Goal: Book appointment/travel/reservation

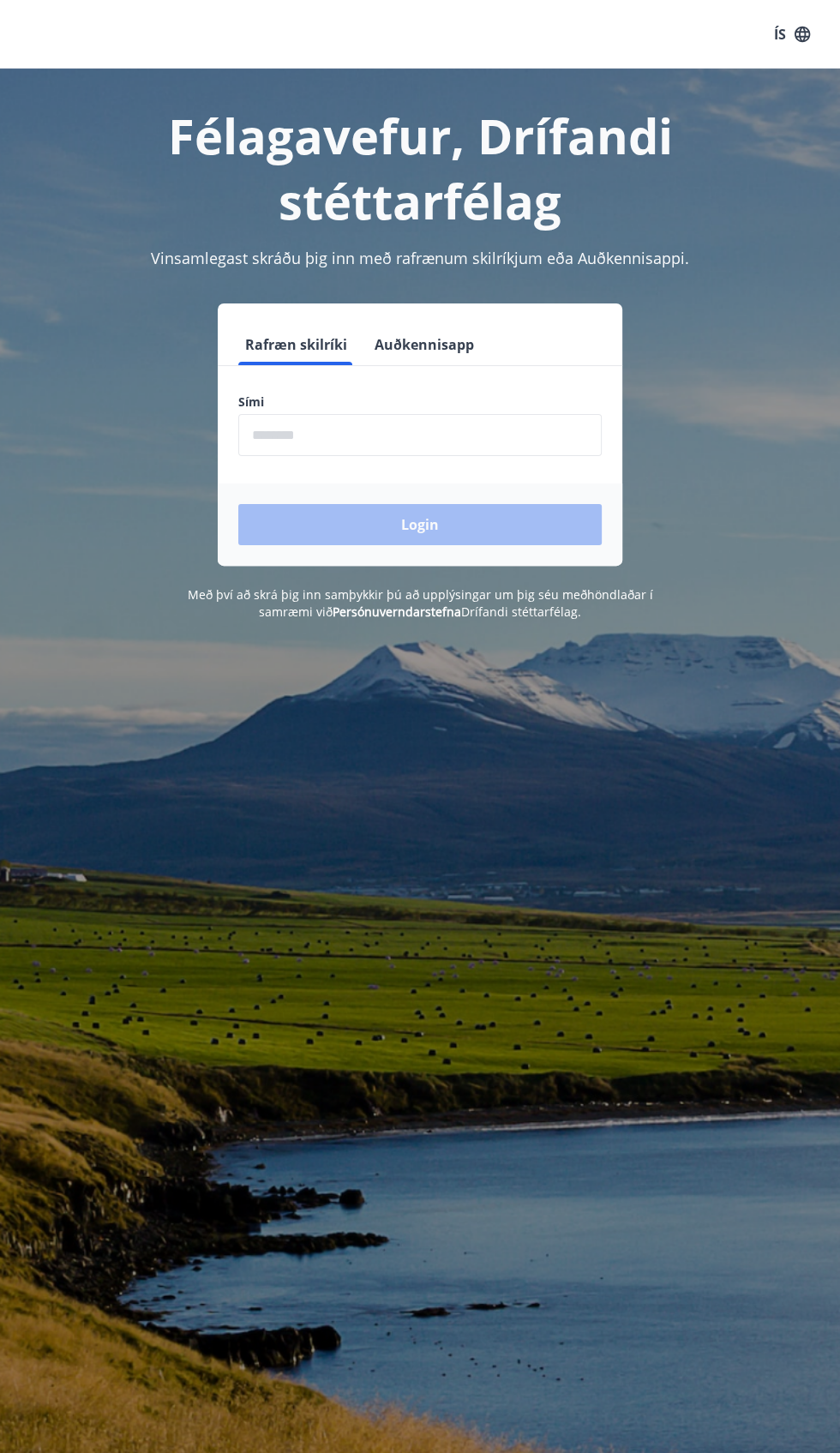
click at [497, 525] on div "Login" at bounding box center [420, 524] width 405 height 83
click at [434, 525] on div "Login" at bounding box center [420, 524] width 405 height 83
click at [392, 436] on input "phone" at bounding box center [420, 435] width 364 height 42
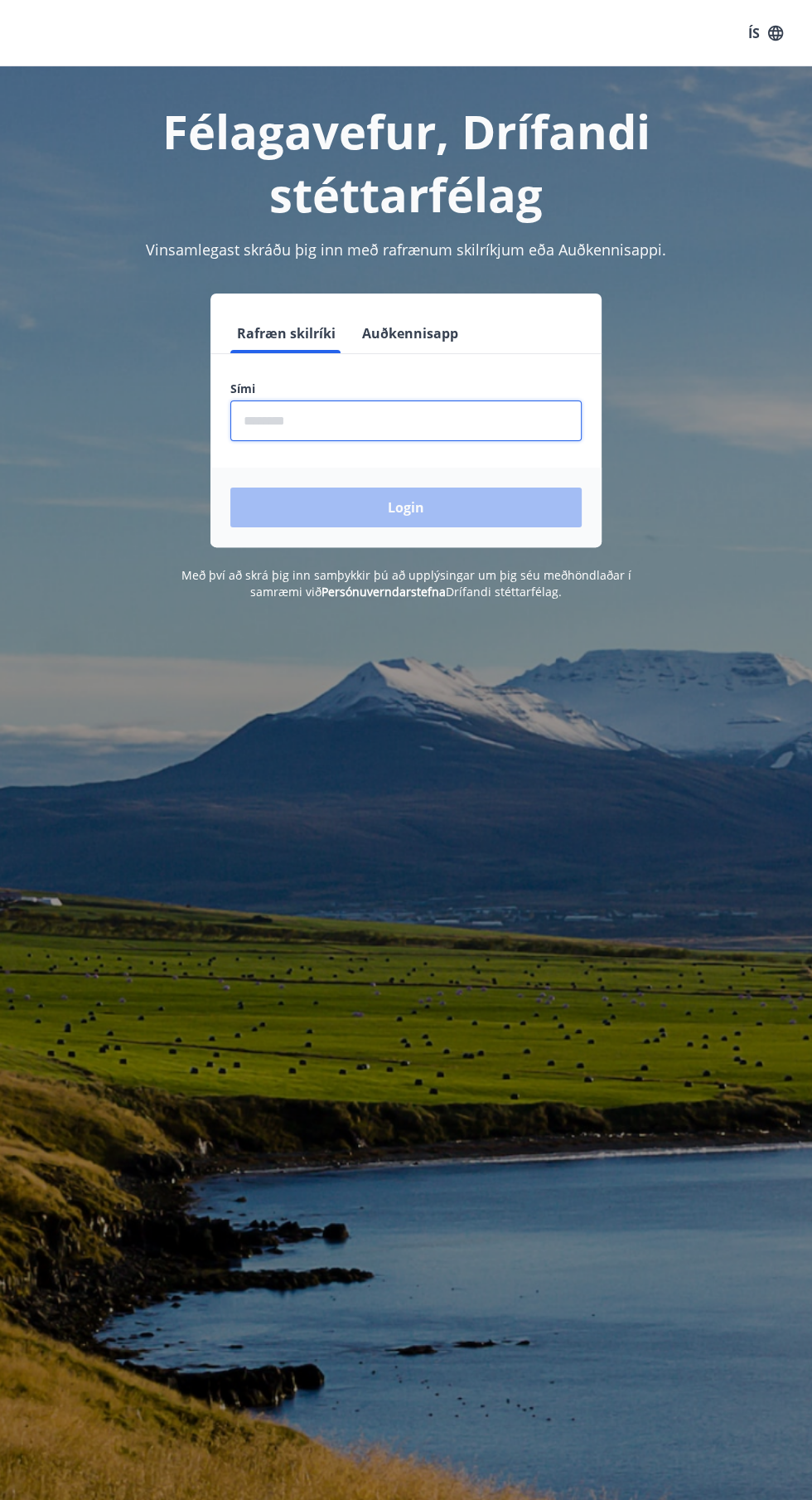
click at [438, 524] on div "Login" at bounding box center [406, 507] width 391 height 80
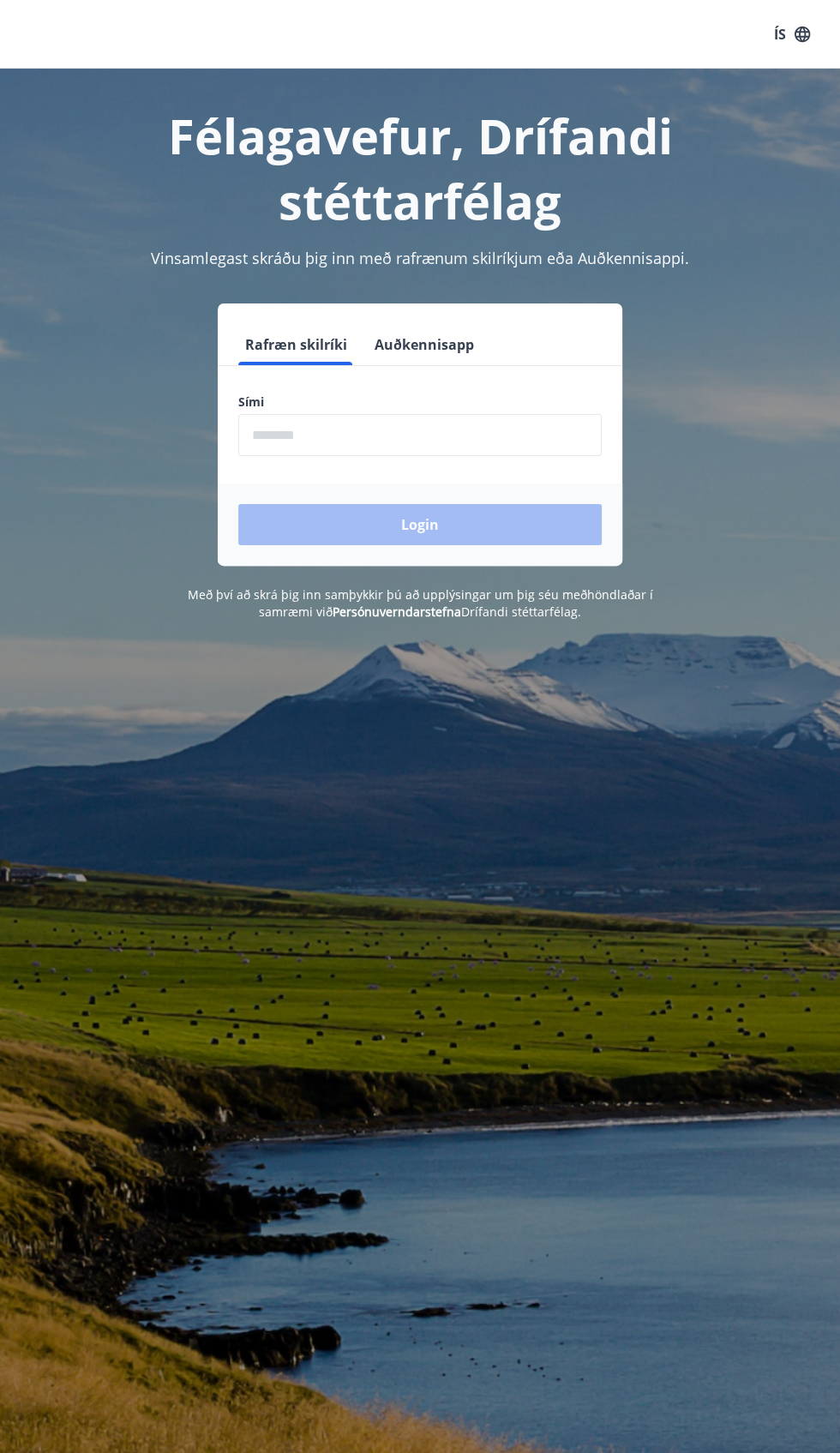
click at [432, 427] on input "phone" at bounding box center [420, 435] width 364 height 42
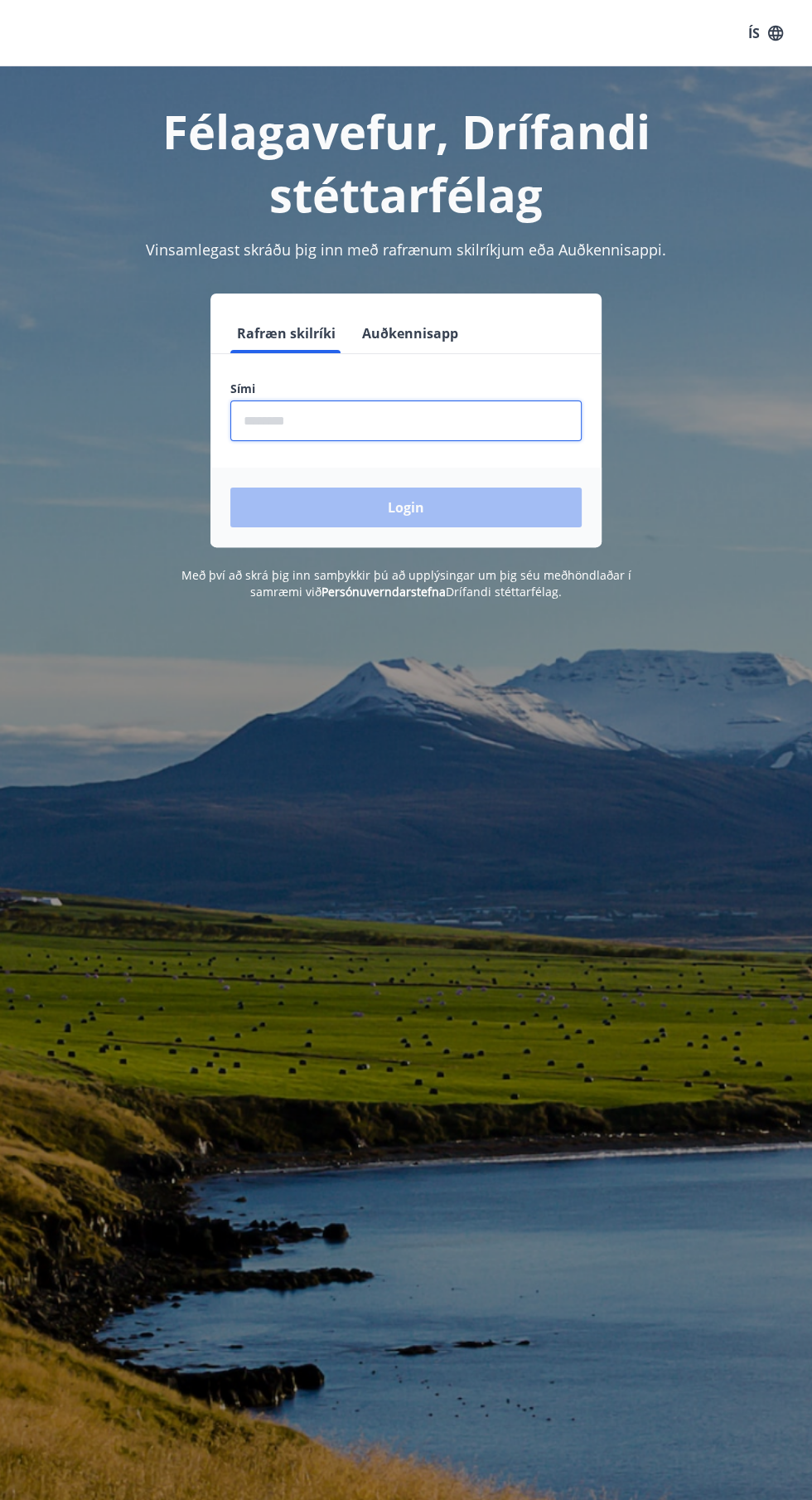
type input "********"
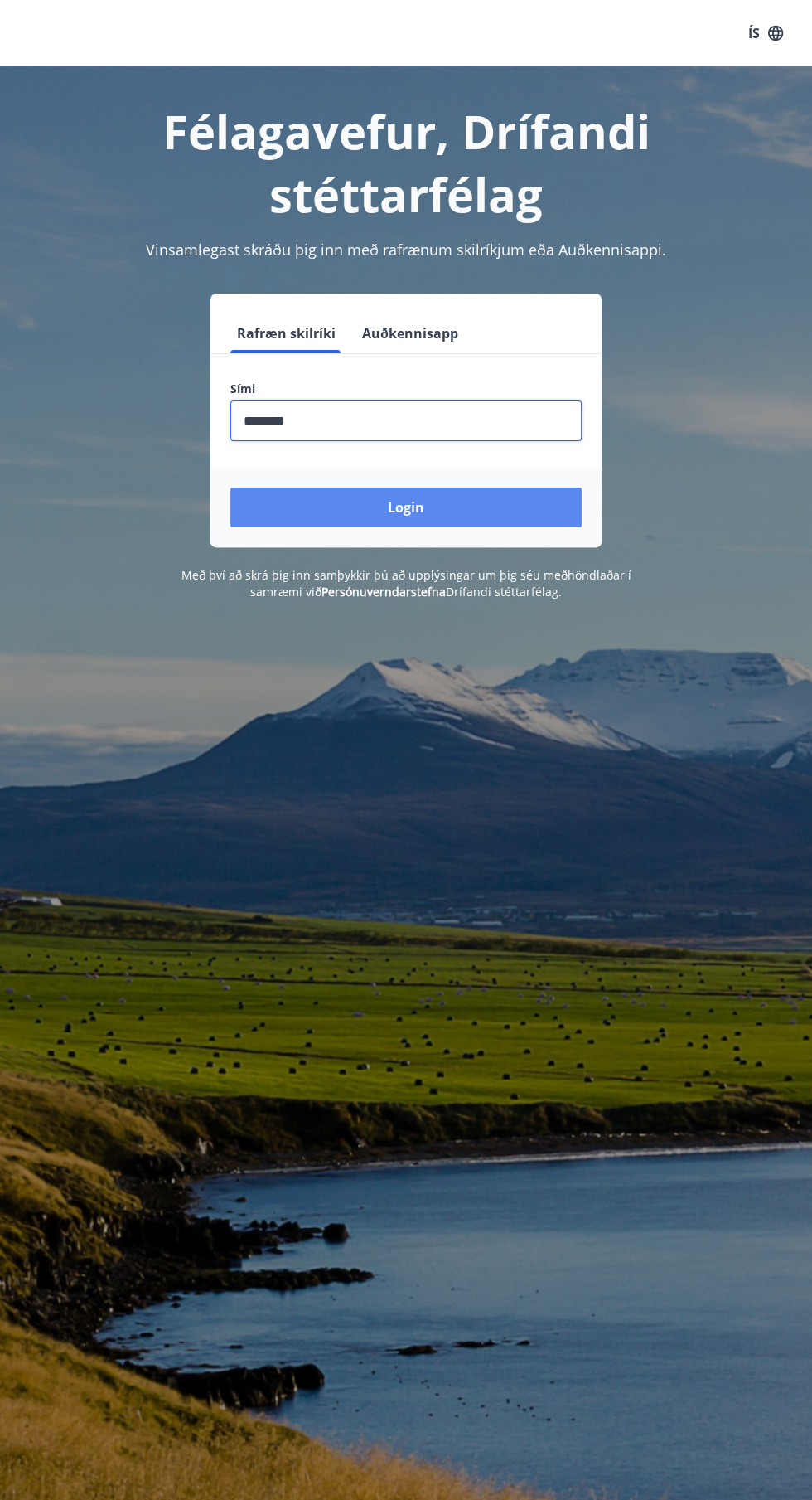
click at [421, 509] on button "Login" at bounding box center [406, 507] width 352 height 39
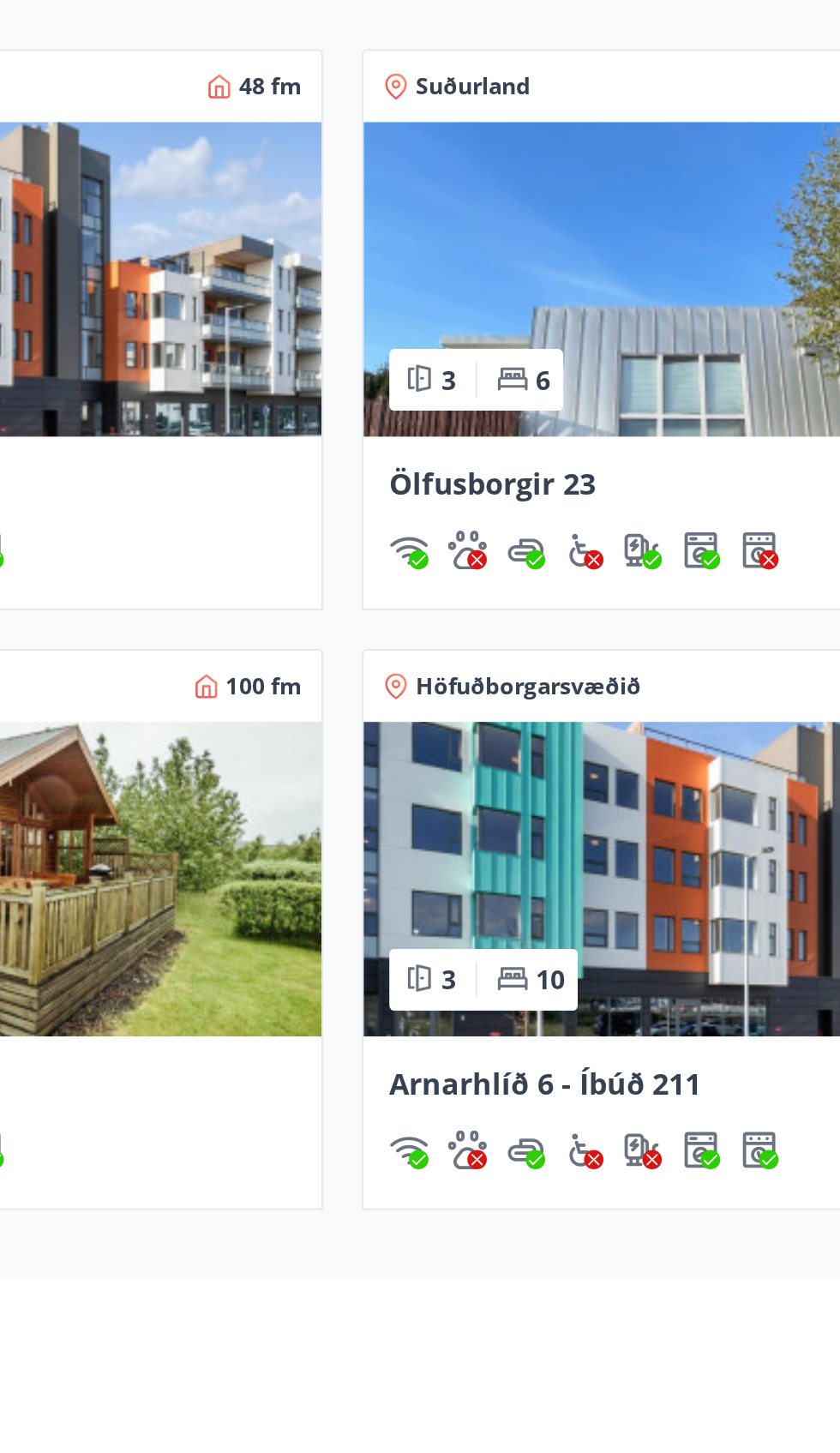
scroll to position [526, 0]
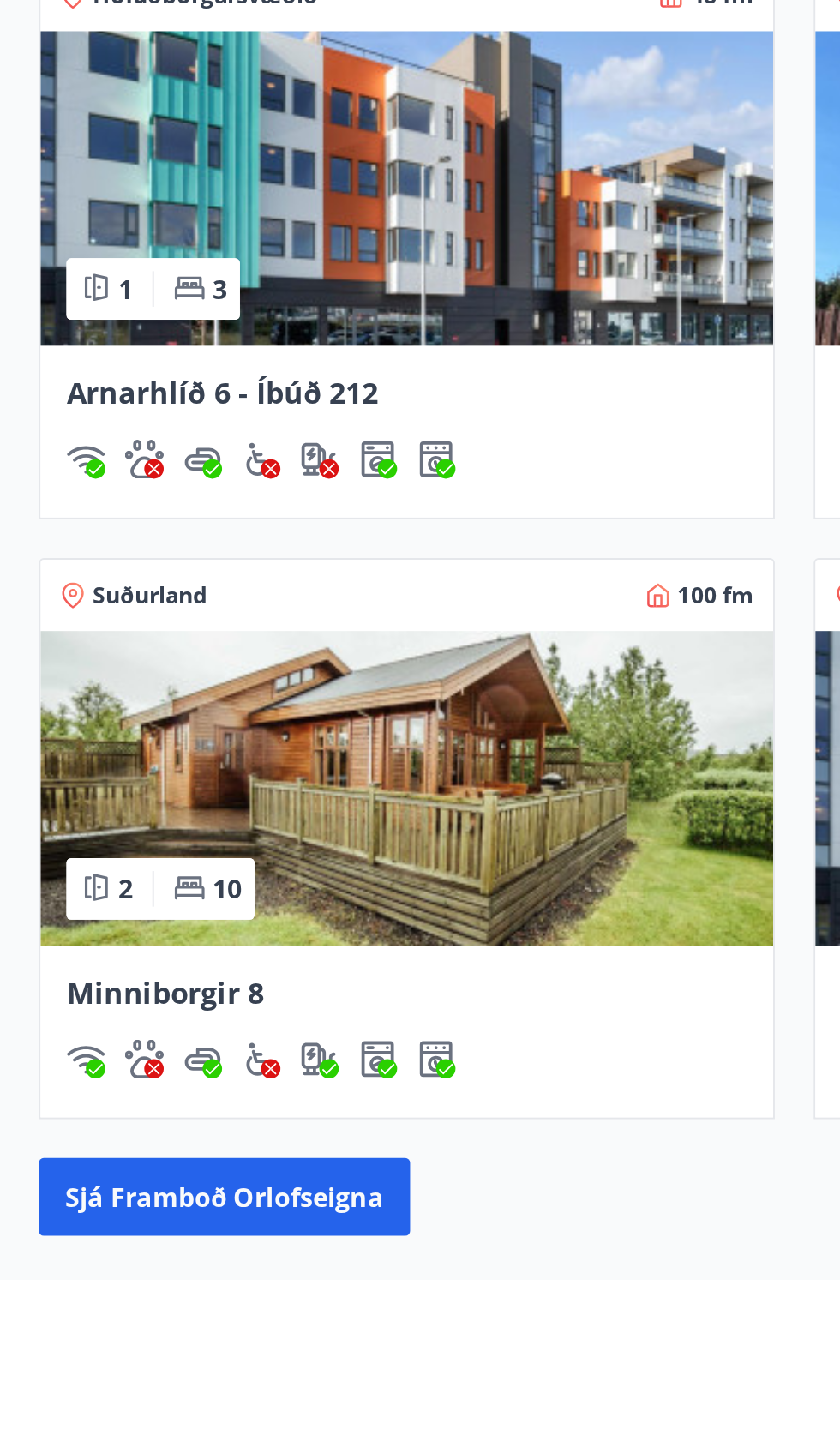
click at [213, 915] on img at bounding box center [216, 876] width 388 height 166
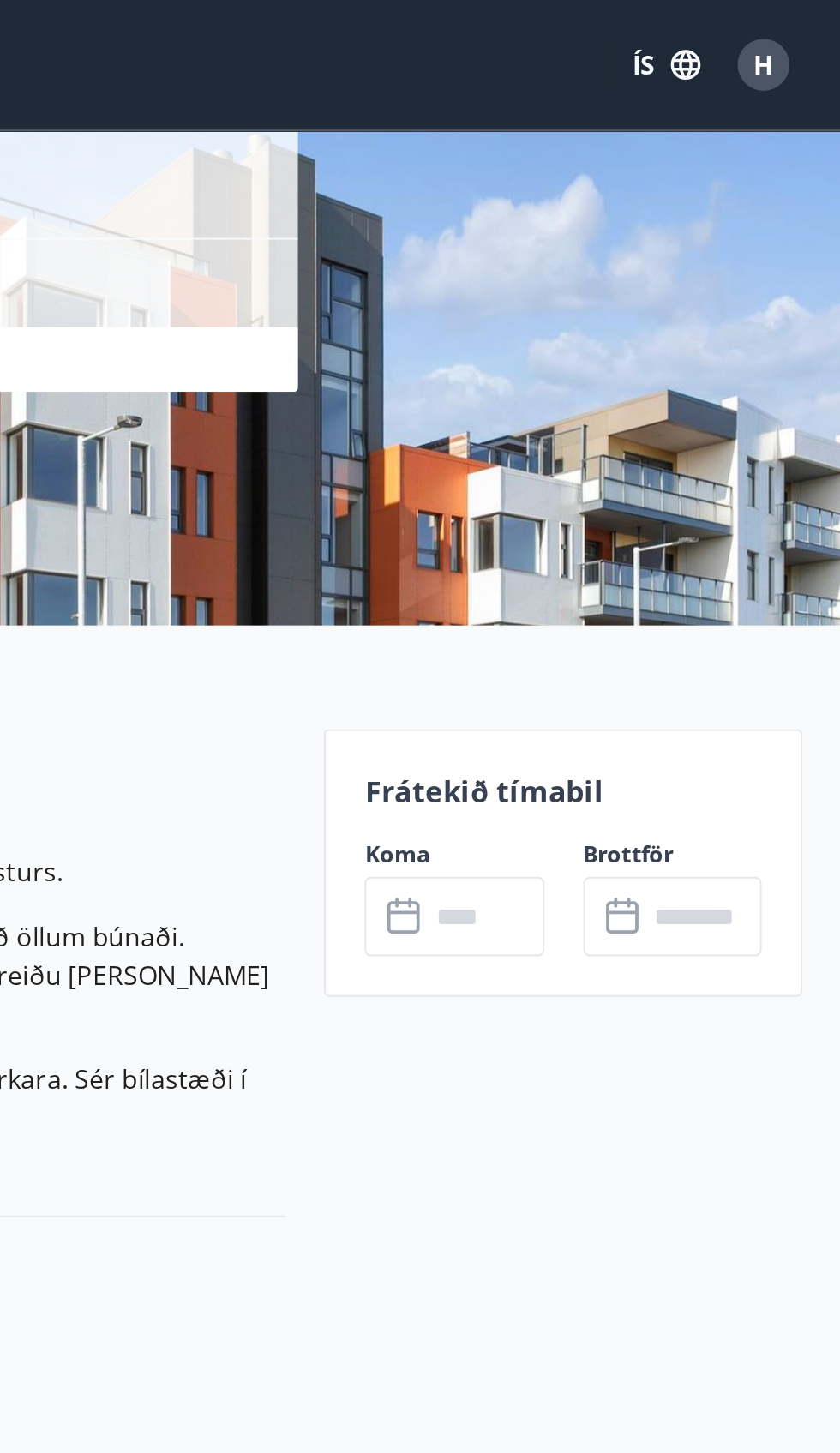
scroll to position [184, 0]
click at [713, 463] on div "​ ​" at bounding box center [751, 484] width 94 height 42
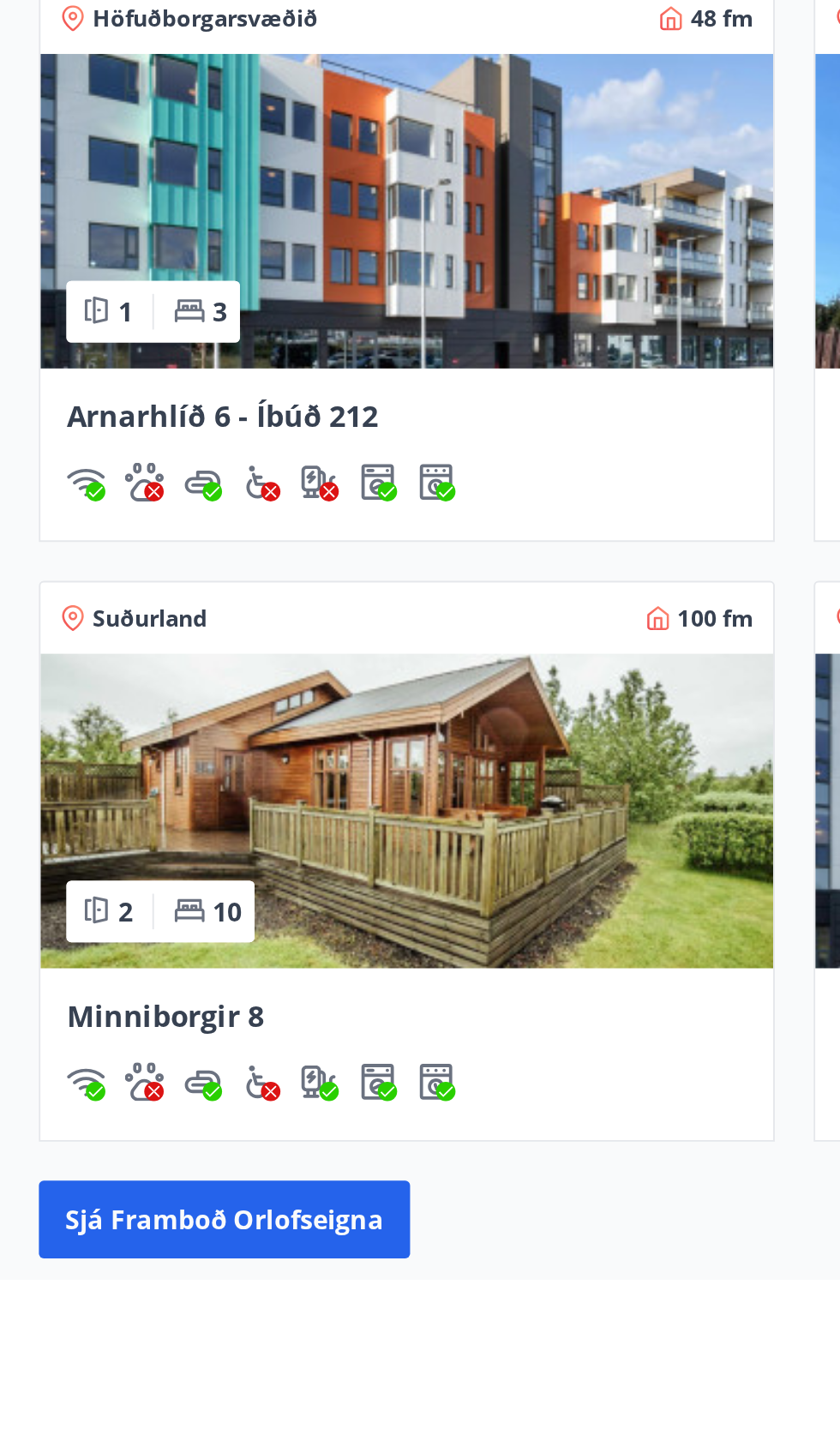
scroll to position [238, 0]
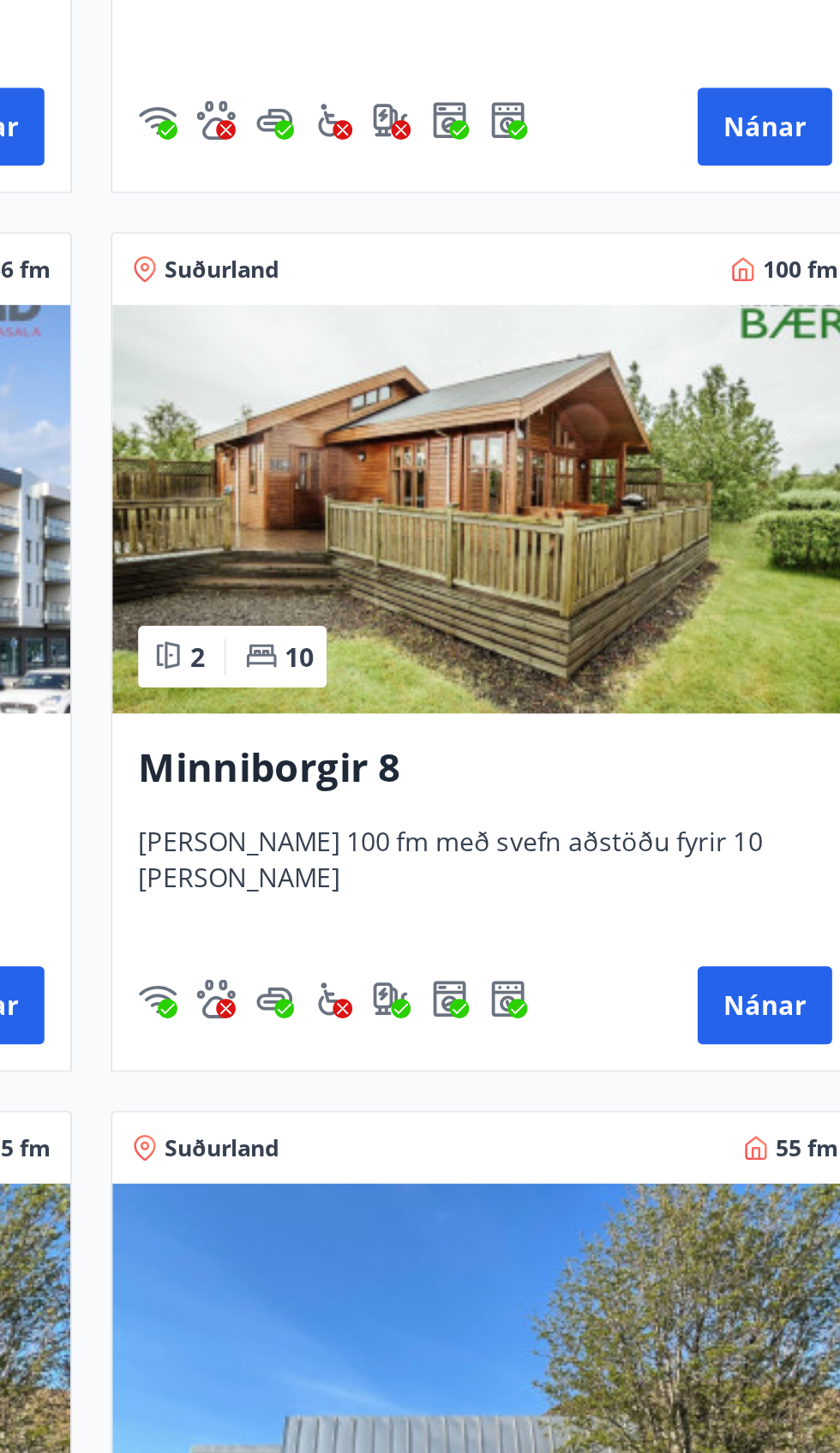
scroll to position [509, 0]
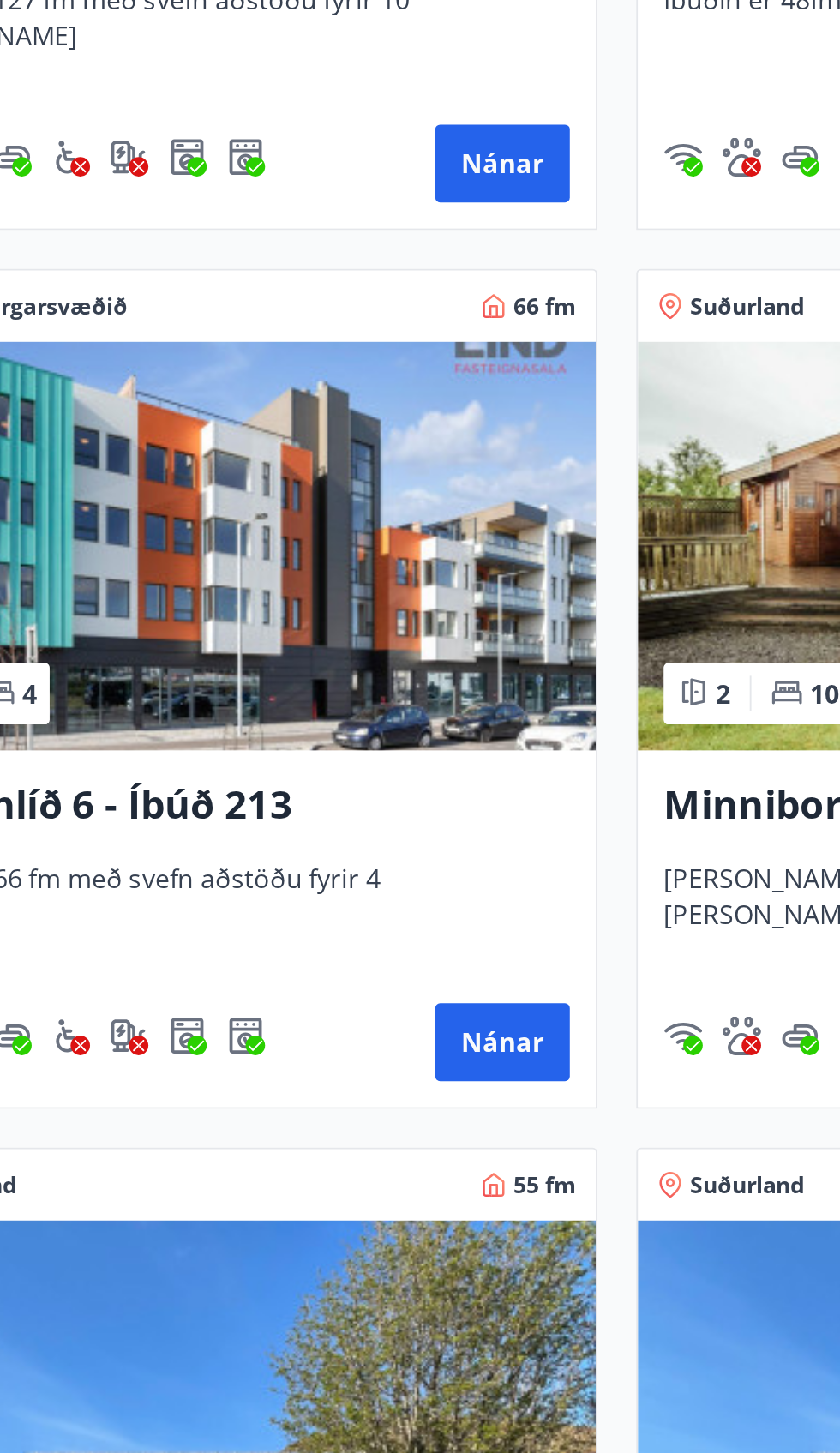
click at [296, 554] on img at bounding box center [212, 481] width 395 height 216
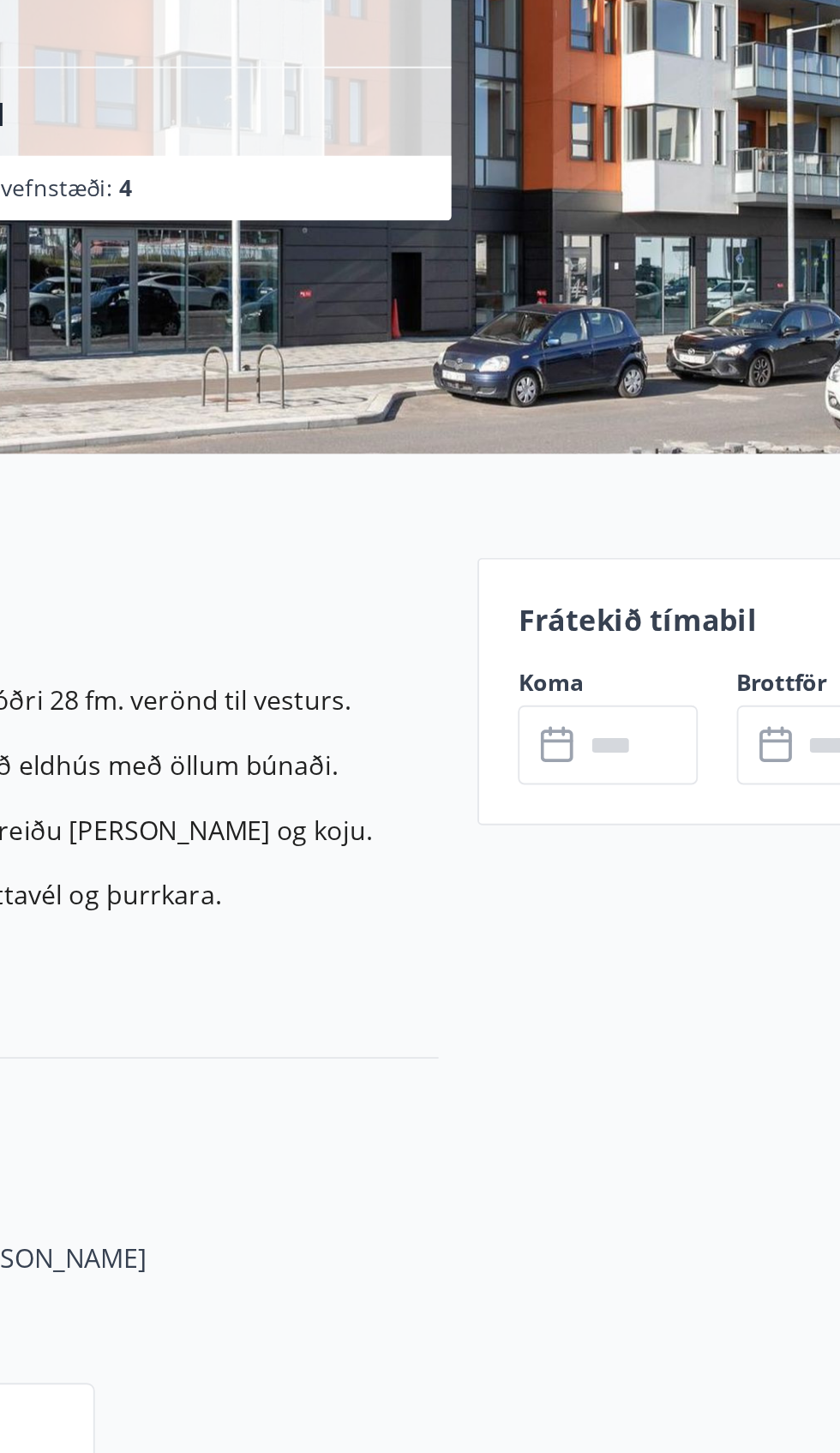
click at [686, 611] on p "Frátekið tímabil" at bounding box center [692, 602] width 210 height 22
click at [705, 658] on div "​ ​" at bounding box center [751, 668] width 94 height 42
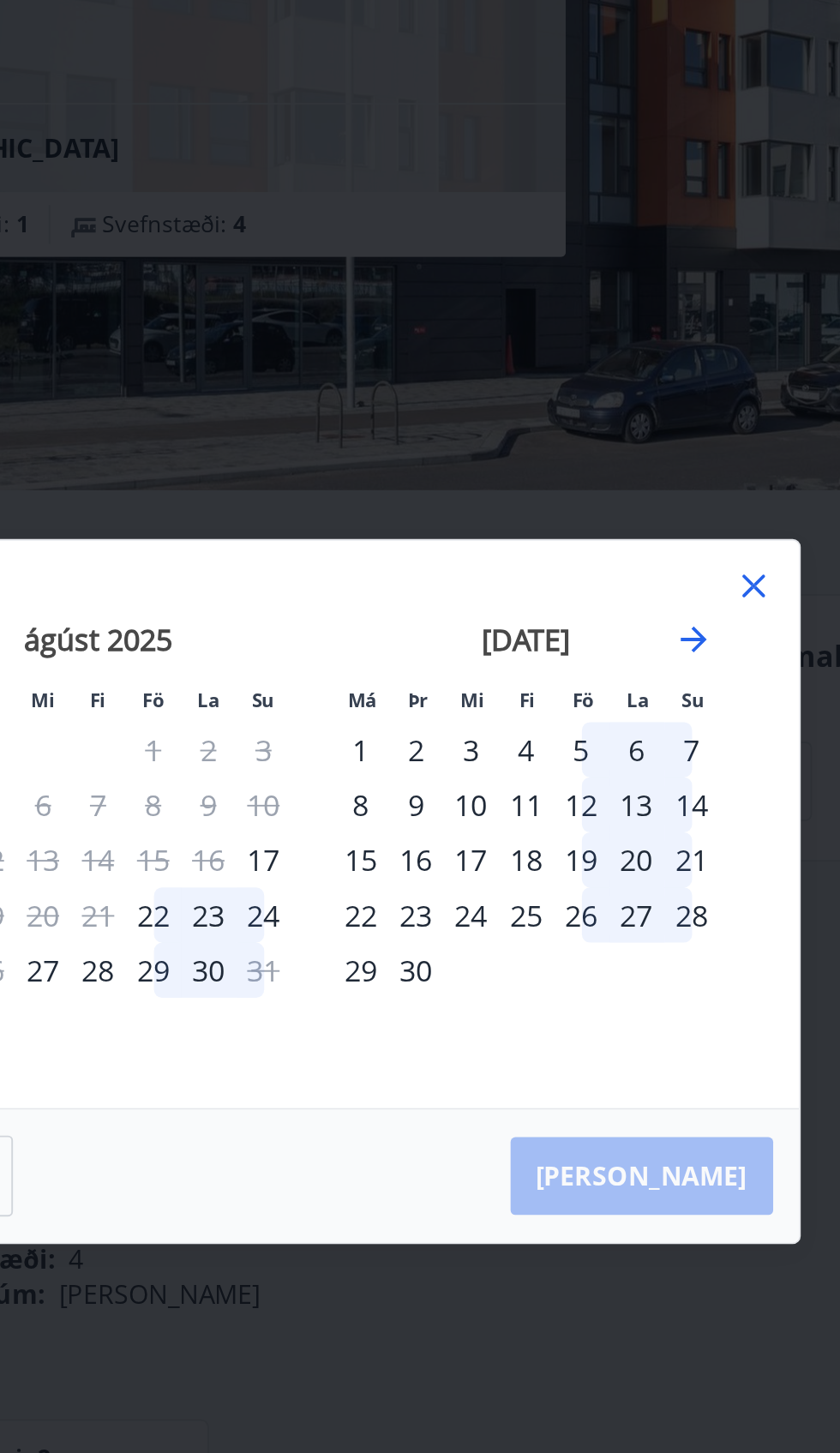
click at [663, 568] on div "Má Þr Mi Fi Fö La Su Má Þr Mi Fi Fö La Su [DATE] 1 2 3 4 5 6 7 8 9 10 11 12 13 …" at bounding box center [420, 691] width 512 height 300
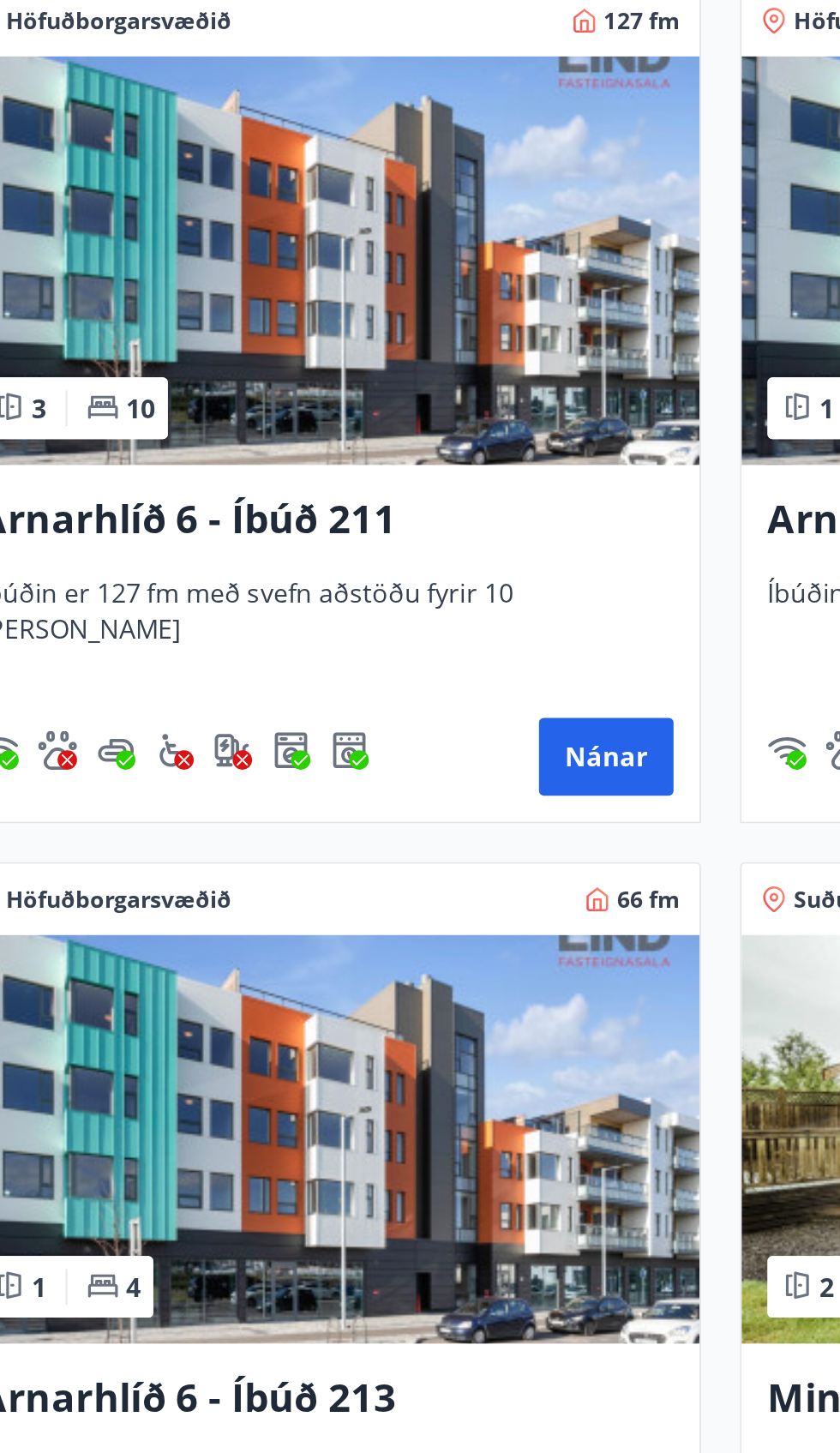
click at [291, 337] on img at bounding box center [212, 330] width 395 height 216
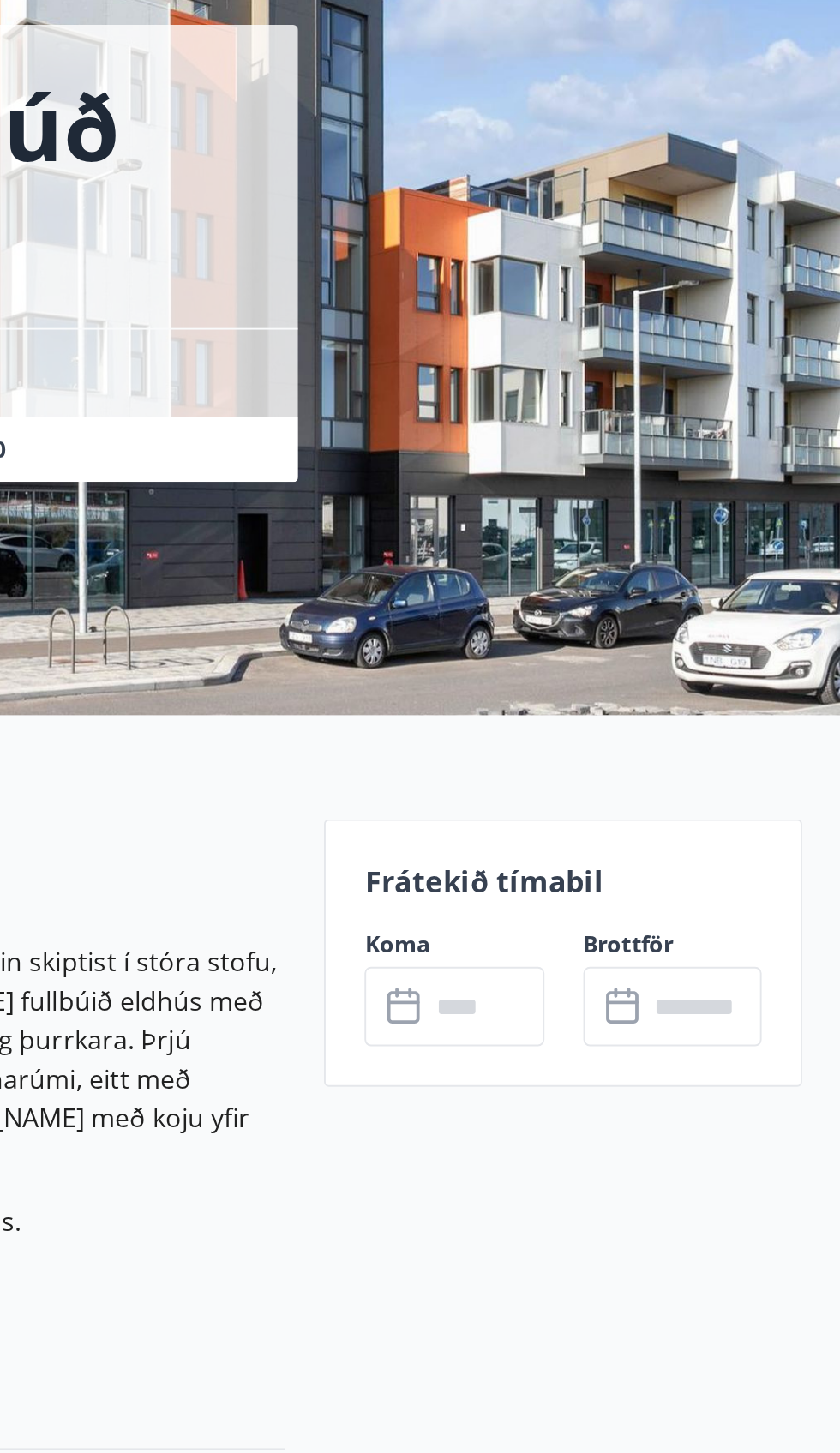
click at [746, 663] on input "text" at bounding box center [767, 668] width 62 height 42
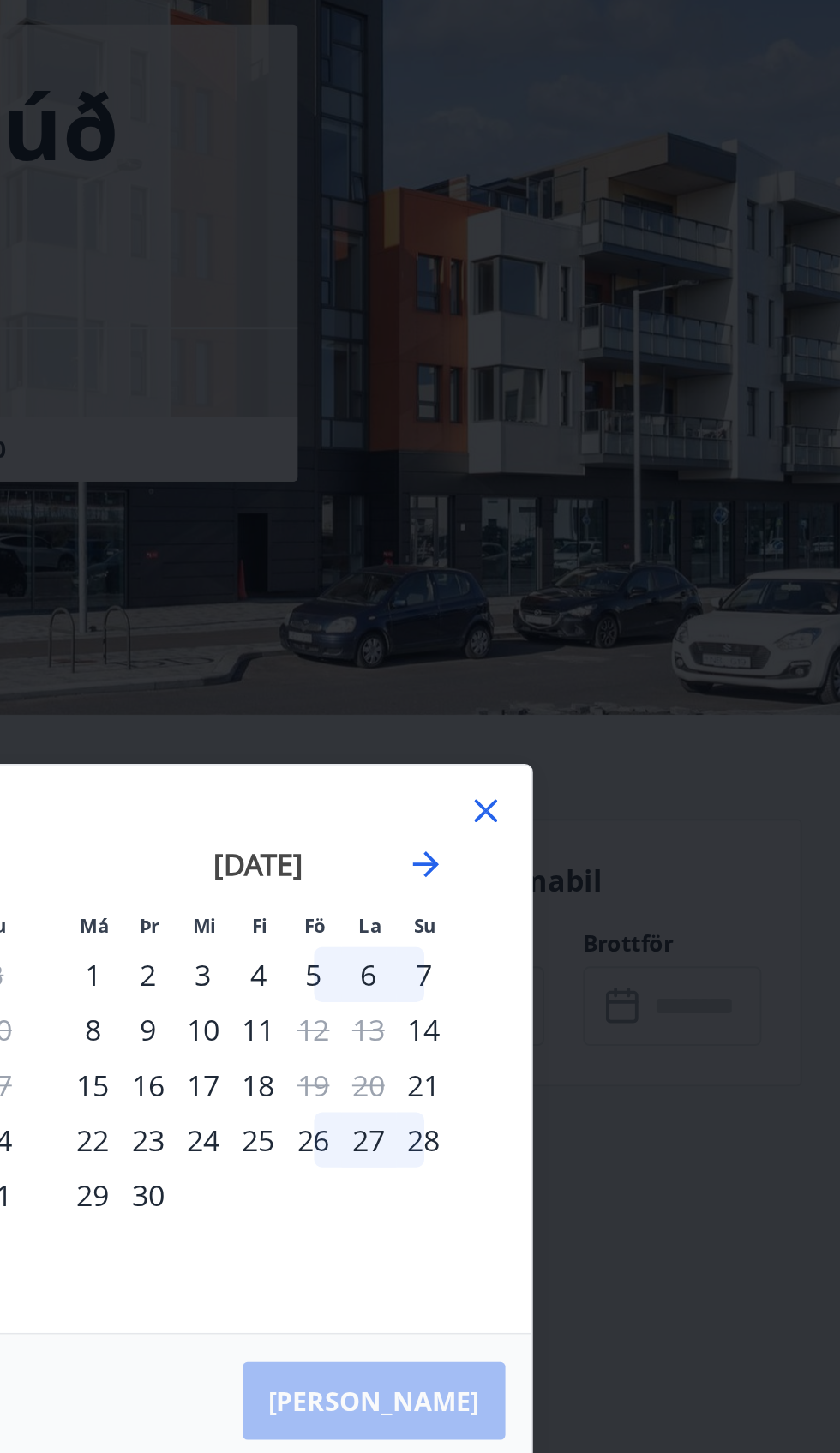
click at [659, 557] on icon at bounding box center [652, 565] width 21 height 21
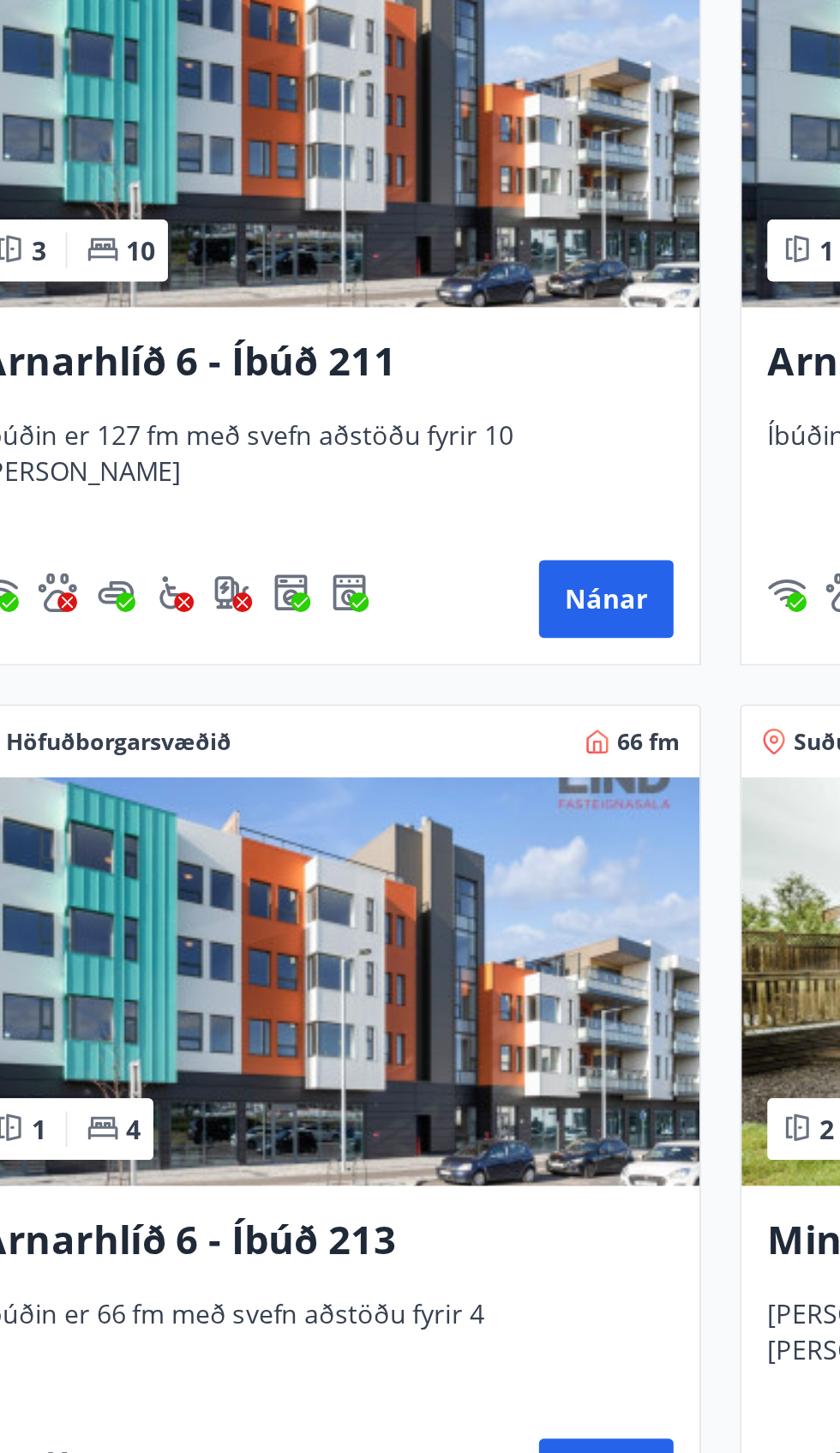
scroll to position [196, 0]
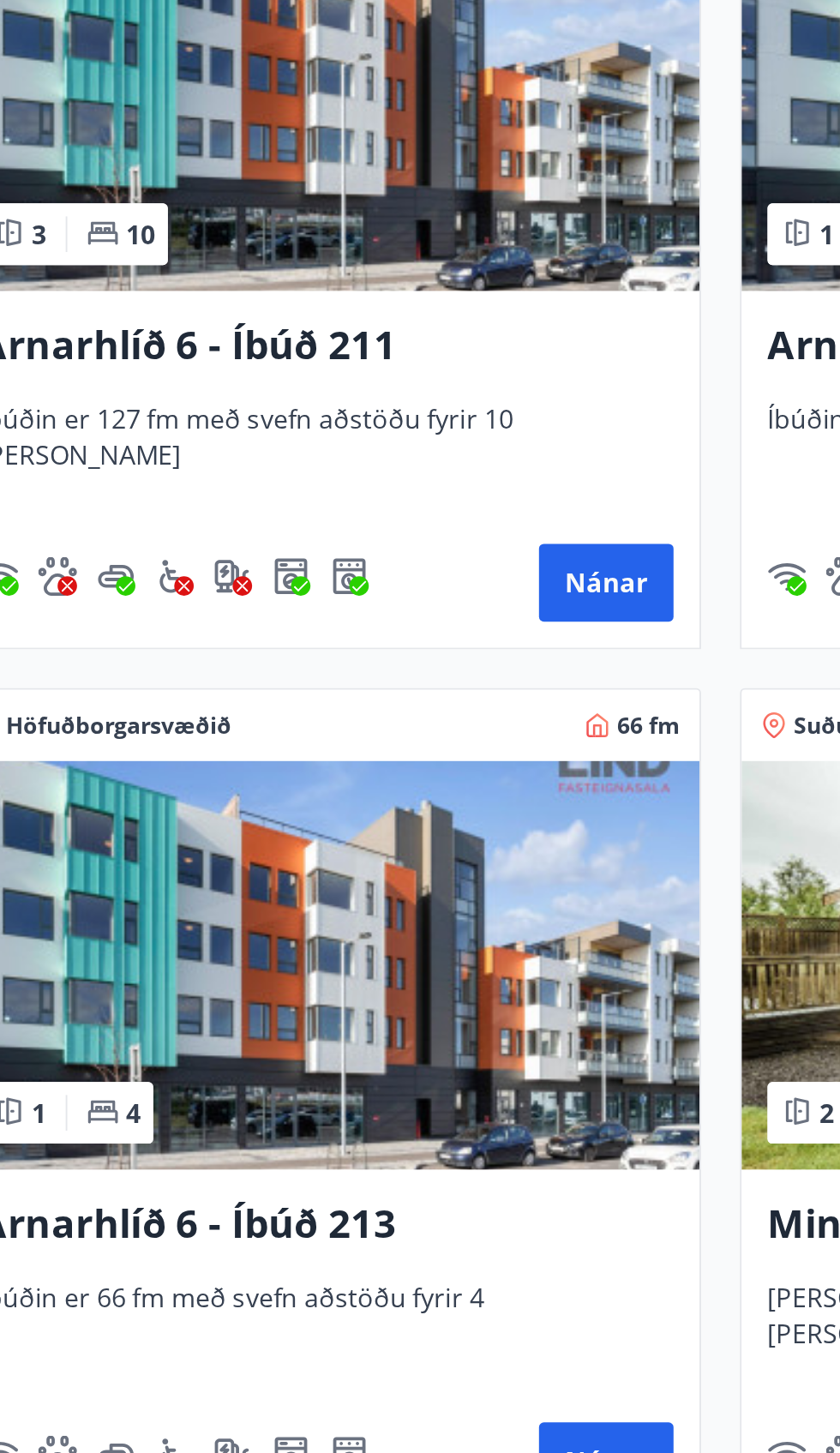
click at [323, 899] on img at bounding box center [212, 796] width 395 height 216
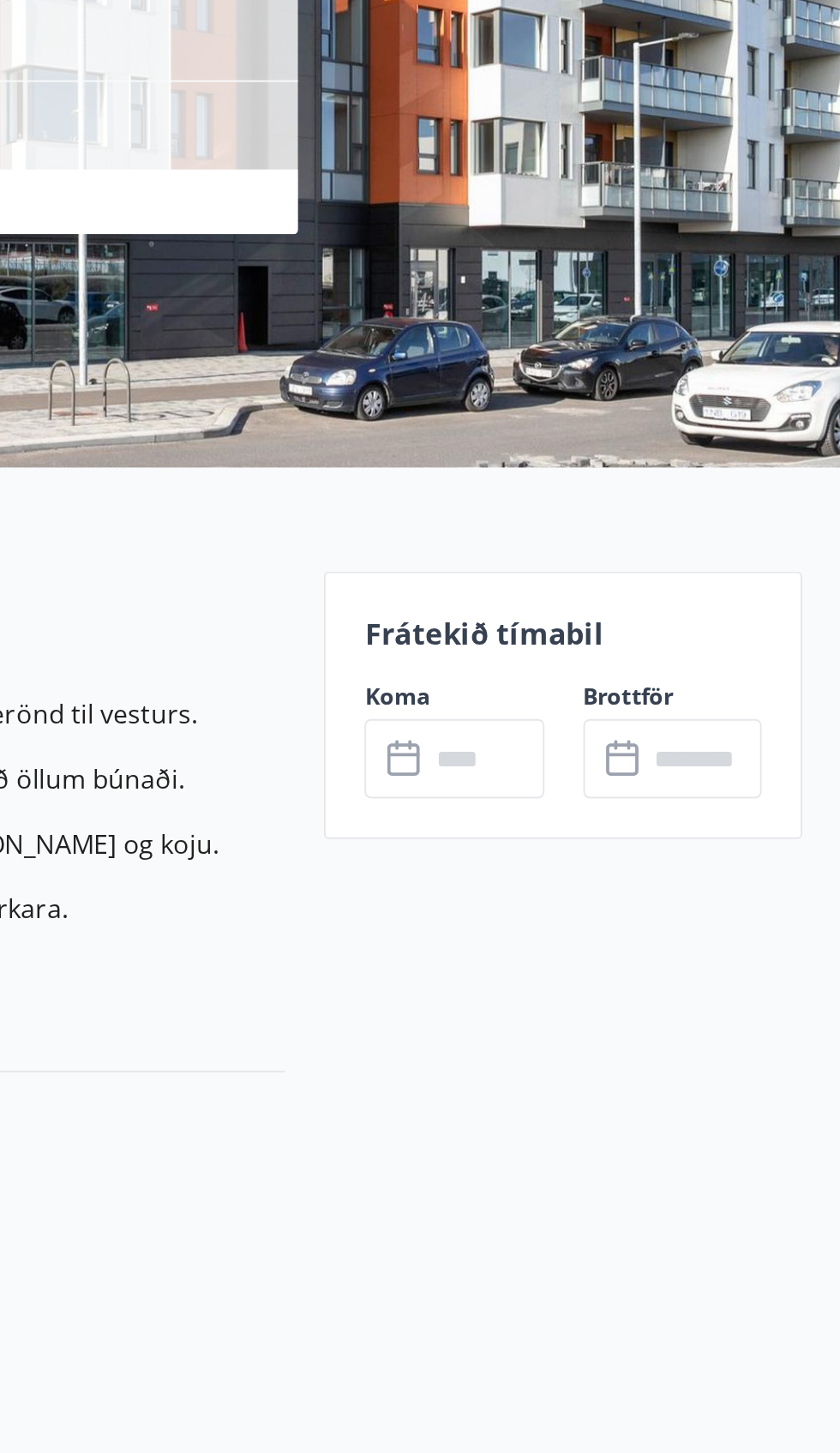
click at [700, 625] on div "Frátekið tímabil Koma ​ ​ Brottför ​ ​" at bounding box center [693, 640] width 252 height 141
click at [681, 600] on p "Frátekið tímabil" at bounding box center [692, 602] width 210 height 22
click at [663, 672] on input "text" at bounding box center [651, 668] width 62 height 42
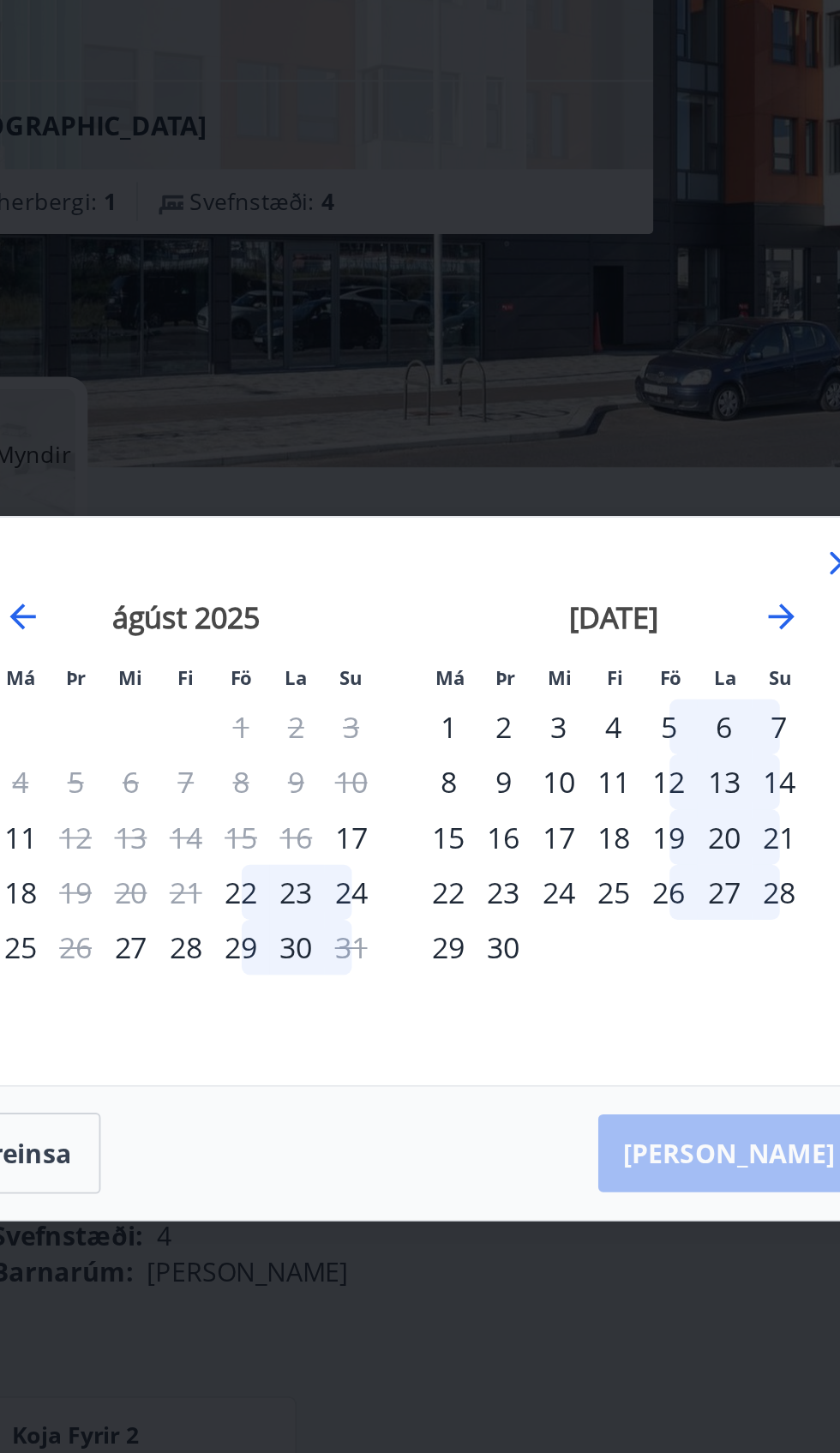
click at [333, 739] on div "22" at bounding box center [334, 739] width 29 height 29
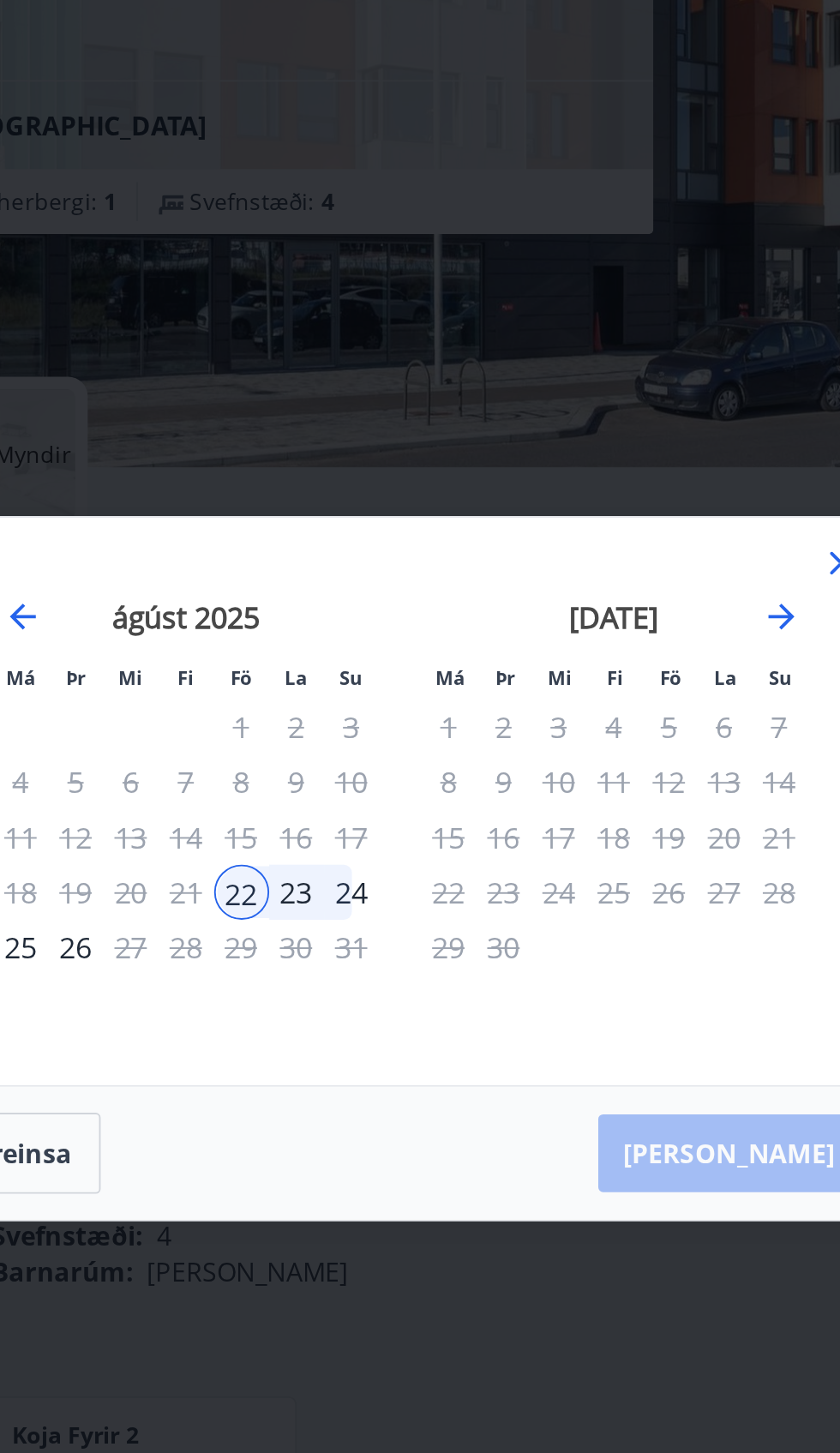
click at [364, 741] on div "23" at bounding box center [364, 739] width 29 height 29
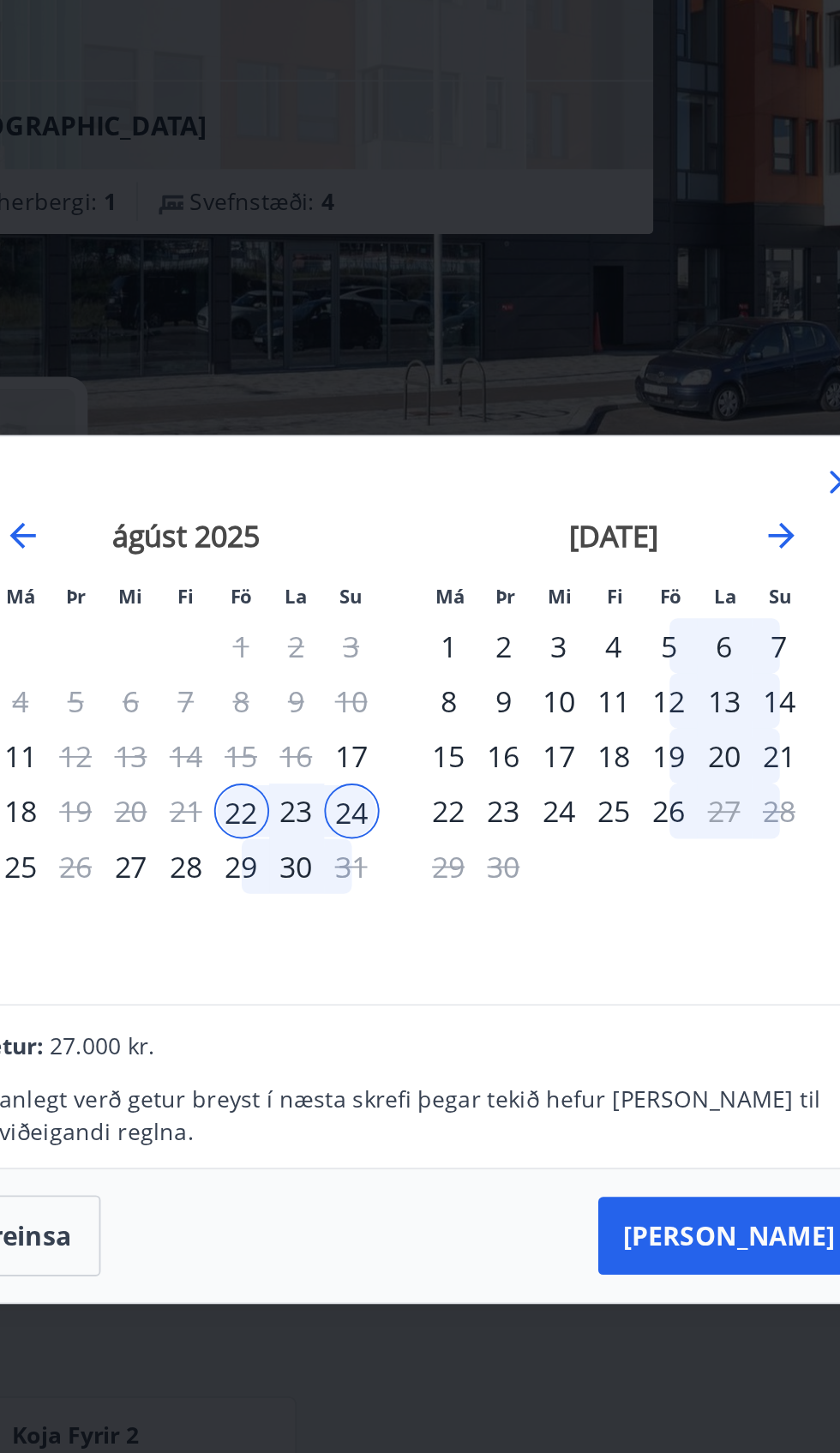
click at [366, 700] on div "23" at bounding box center [364, 695] width 29 height 29
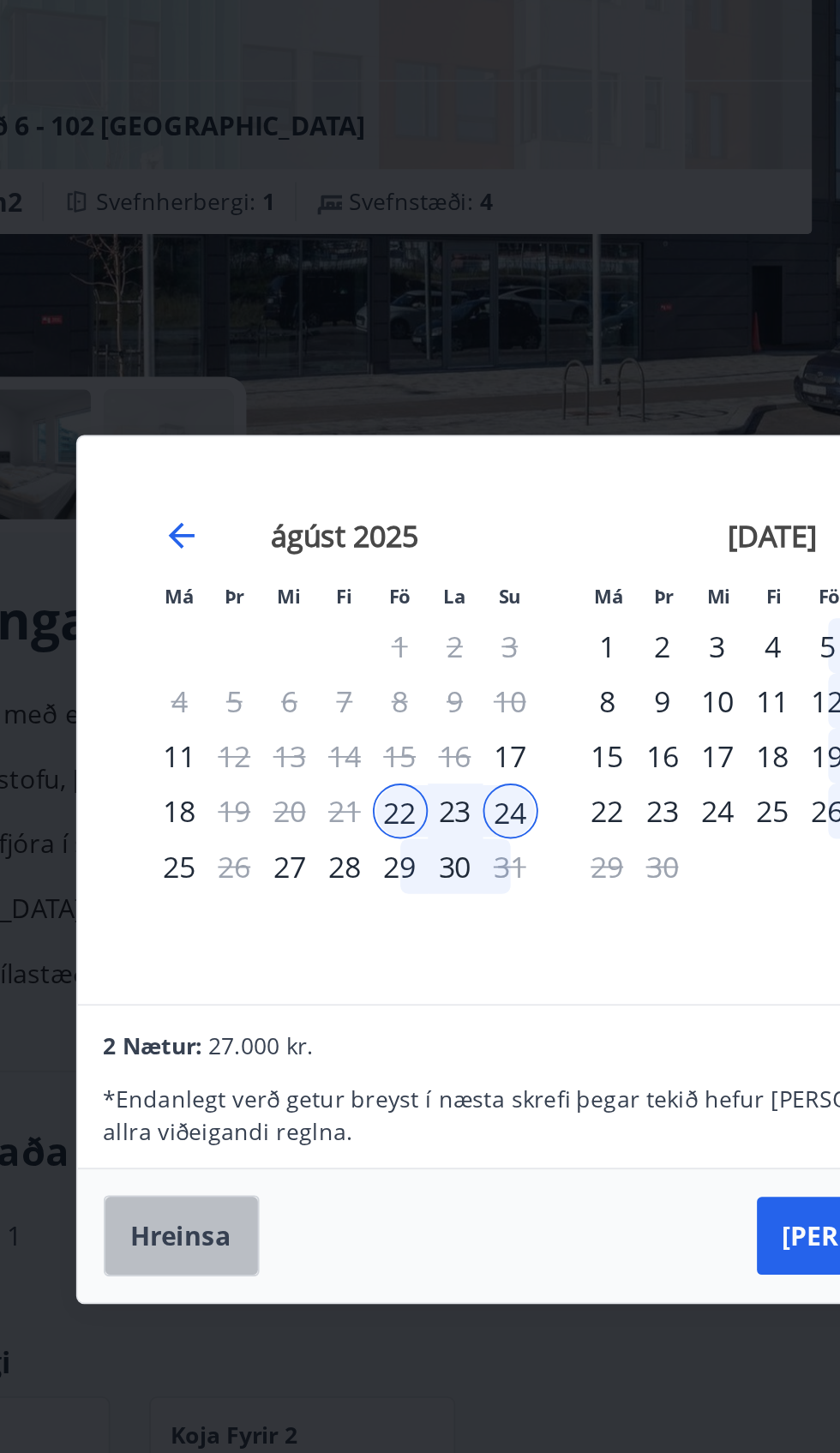
click at [228, 915] on button "Hreinsa" at bounding box center [219, 920] width 83 height 43
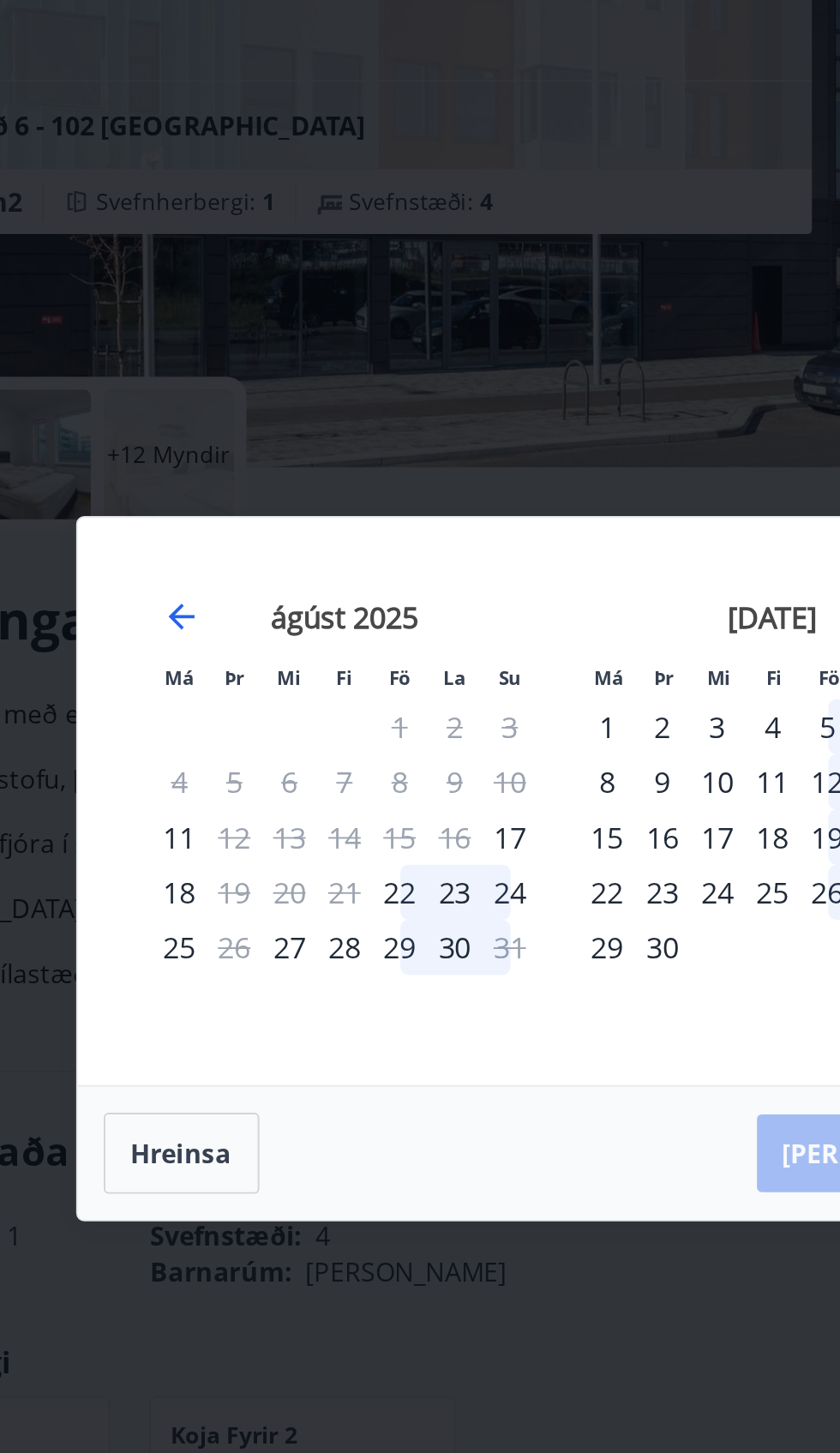
click at [364, 730] on div "23" at bounding box center [364, 739] width 29 height 29
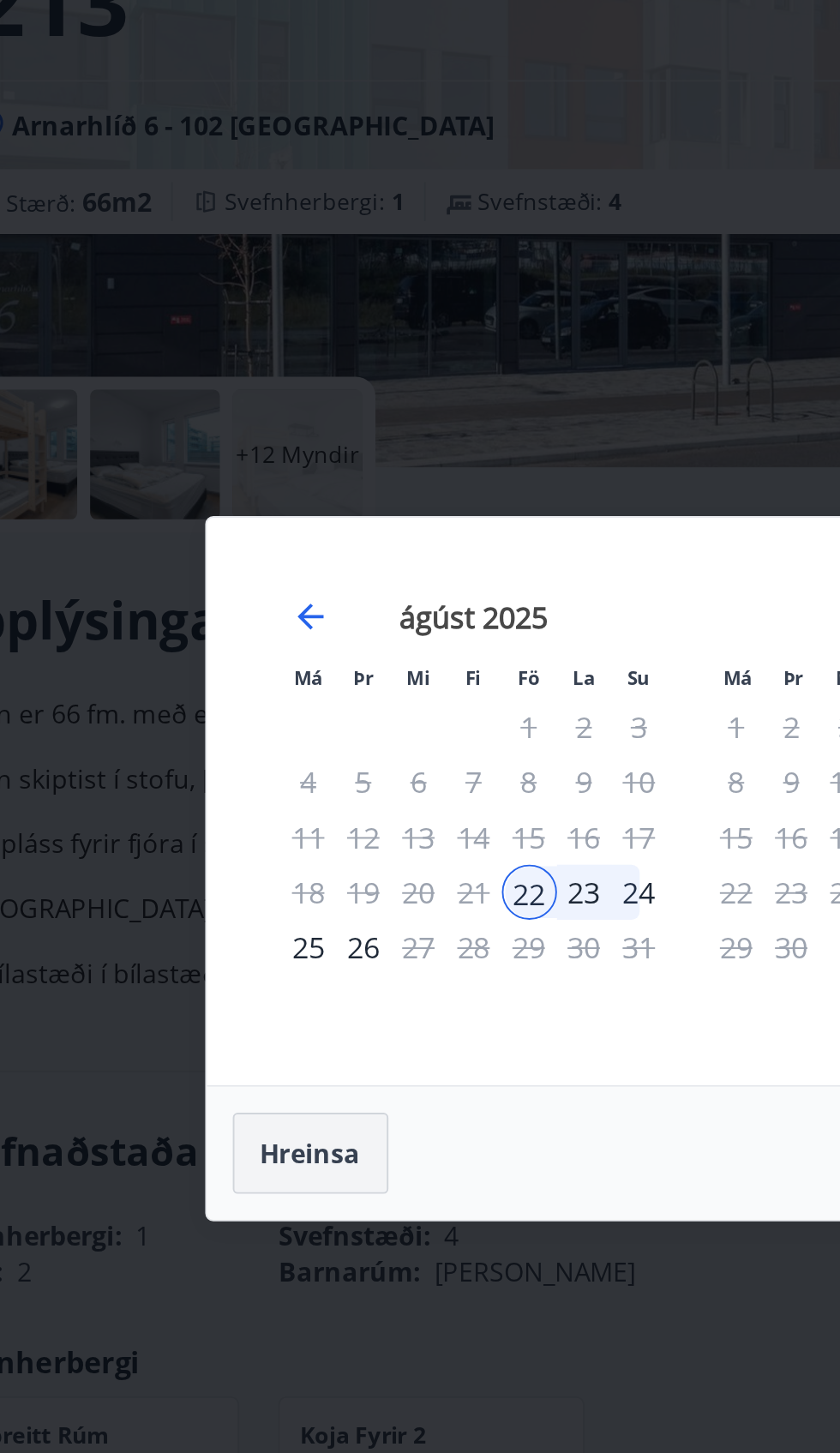
click at [234, 876] on button "Hreinsa" at bounding box center [219, 877] width 83 height 43
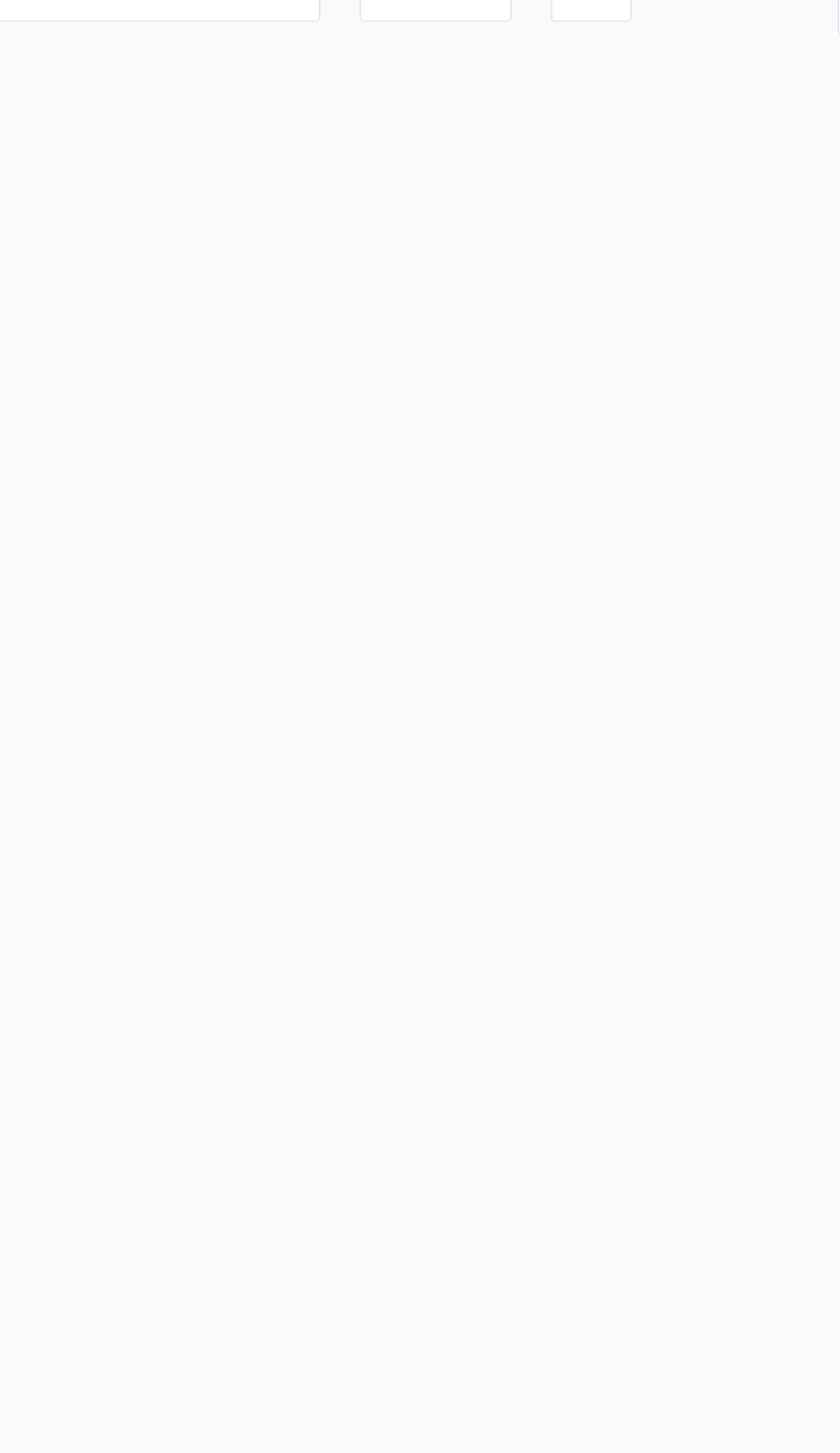
scroll to position [196, 0]
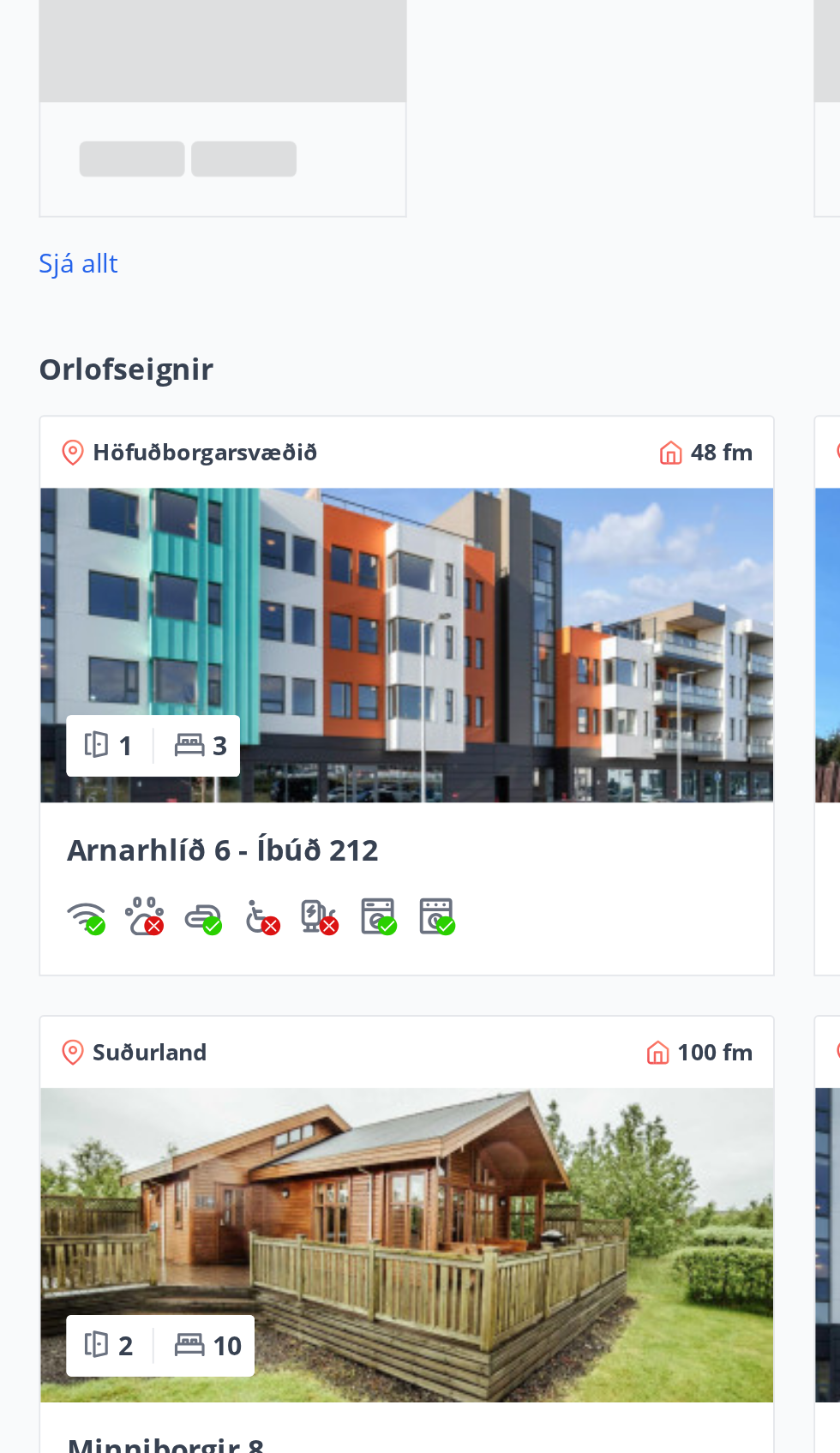
scroll to position [112, 0]
